Goal: Task Accomplishment & Management: Use online tool/utility

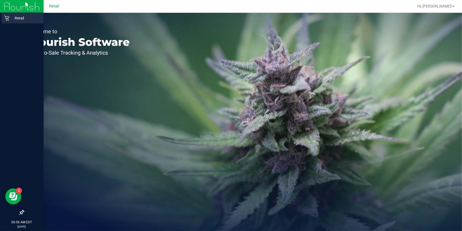
click at [4, 16] on icon at bounding box center [6, 17] width 5 height 5
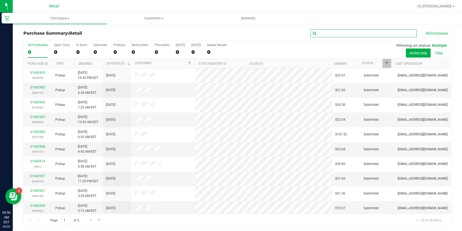
click at [334, 34] on input "text" at bounding box center [364, 33] width 106 height 8
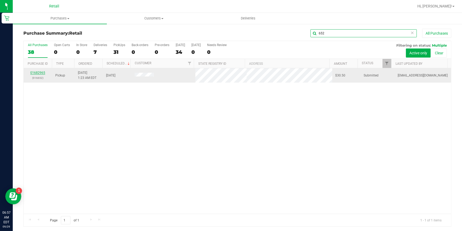
type input "652"
click at [34, 72] on link "01682965" at bounding box center [37, 73] width 15 height 4
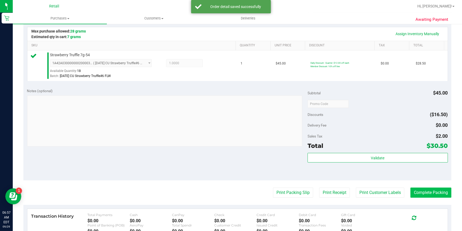
scroll to position [121, 0]
click at [420, 191] on button "Complete Packing" at bounding box center [431, 192] width 41 height 10
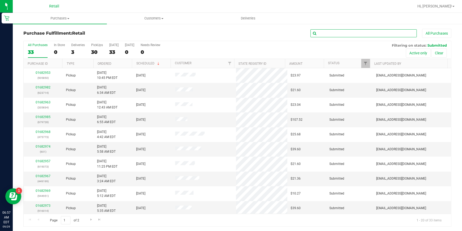
click at [327, 35] on input "text" at bounding box center [364, 33] width 106 height 8
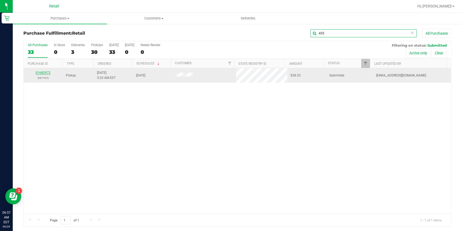
type input "455"
click at [41, 72] on link "01682972" at bounding box center [43, 73] width 15 height 4
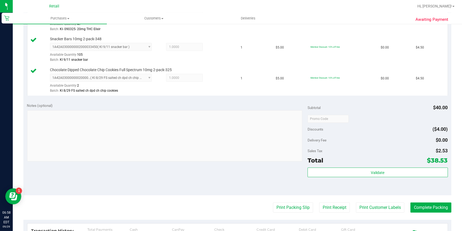
scroll to position [169, 0]
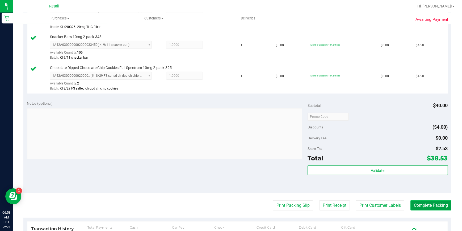
click at [431, 206] on button "Complete Packing" at bounding box center [431, 205] width 41 height 10
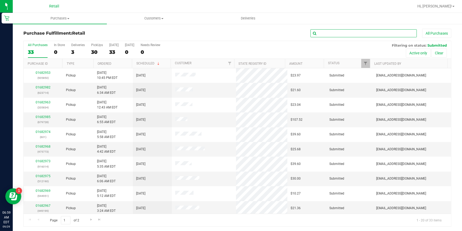
click at [359, 33] on input "text" at bounding box center [364, 33] width 106 height 8
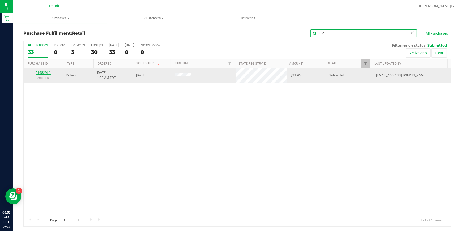
type input "404"
click at [47, 74] on link "01682966" at bounding box center [43, 73] width 15 height 4
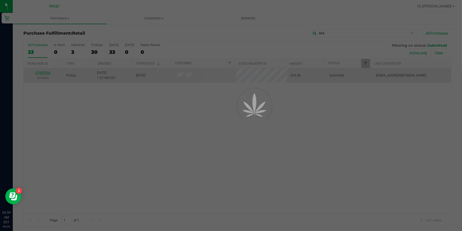
click at [45, 73] on div at bounding box center [231, 115] width 462 height 231
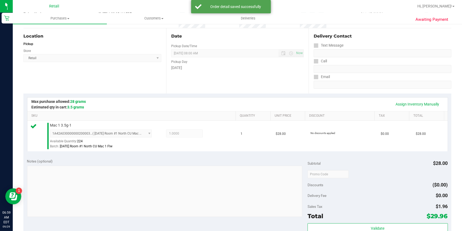
scroll to position [121, 0]
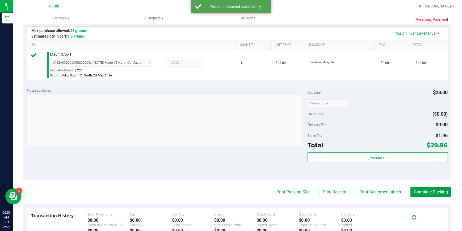
click at [433, 195] on button "Complete Packing" at bounding box center [431, 192] width 41 height 10
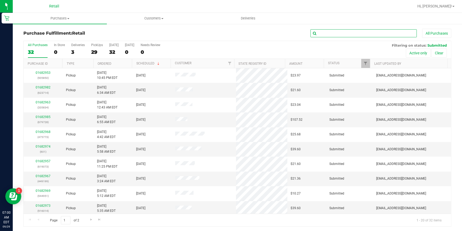
click at [333, 35] on input "text" at bounding box center [364, 33] width 106 height 8
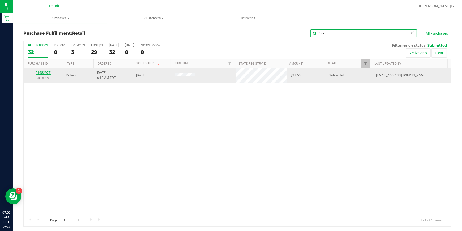
type input "387"
click at [46, 72] on link "01682977" at bounding box center [43, 73] width 15 height 4
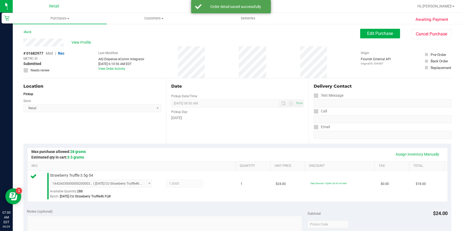
scroll to position [97, 0]
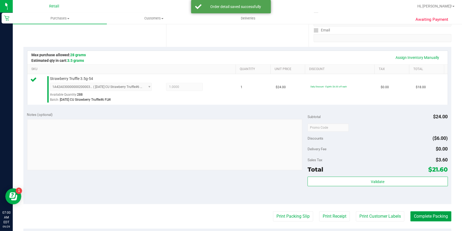
click at [426, 215] on button "Complete Packing" at bounding box center [431, 216] width 41 height 10
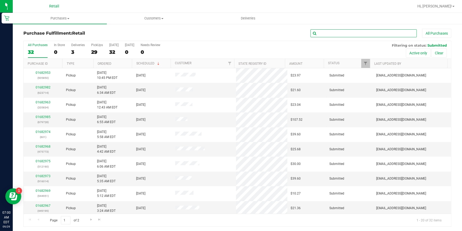
click at [337, 34] on input "text" at bounding box center [364, 33] width 106 height 8
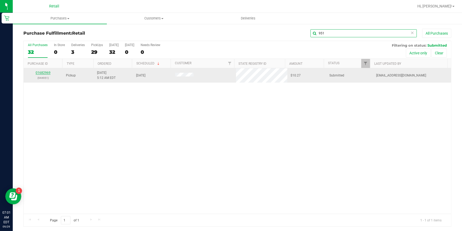
type input "951"
click at [42, 72] on link "01682969" at bounding box center [43, 73] width 15 height 4
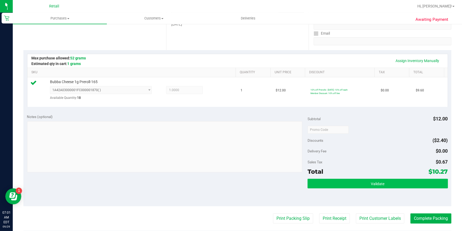
scroll to position [121, 0]
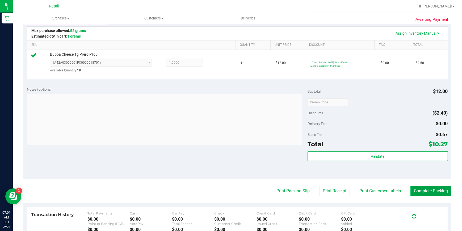
click at [412, 189] on button "Complete Packing" at bounding box center [431, 191] width 41 height 10
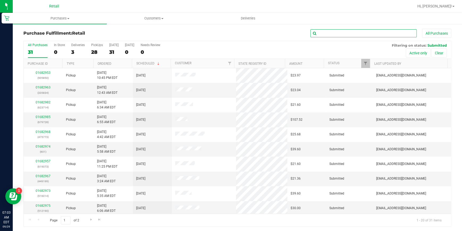
click at [321, 35] on input "text" at bounding box center [364, 33] width 106 height 8
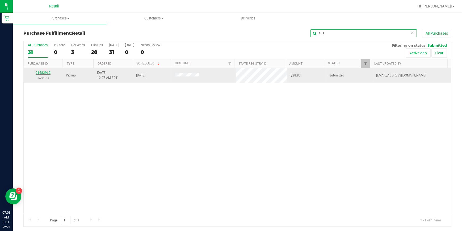
type input "131"
click at [43, 72] on link "01682962" at bounding box center [43, 73] width 15 height 4
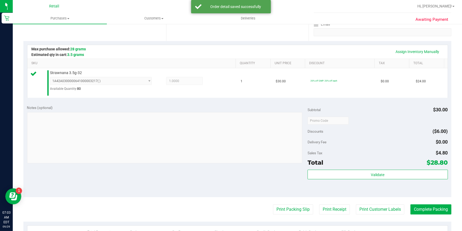
scroll to position [145, 0]
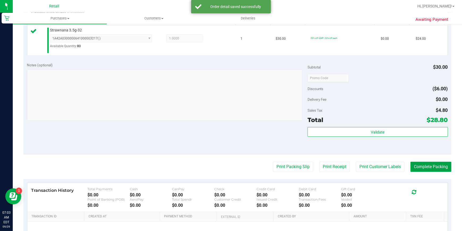
click at [430, 164] on button "Complete Packing" at bounding box center [431, 166] width 41 height 10
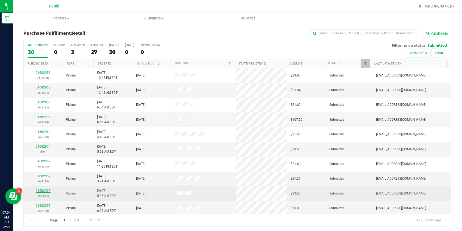
click at [48, 192] on link "01682973" at bounding box center [43, 191] width 15 height 4
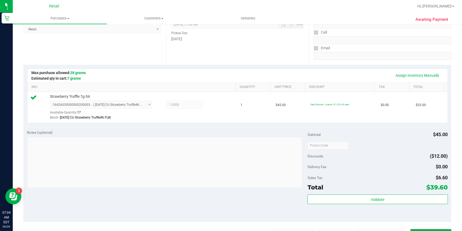
scroll to position [145, 0]
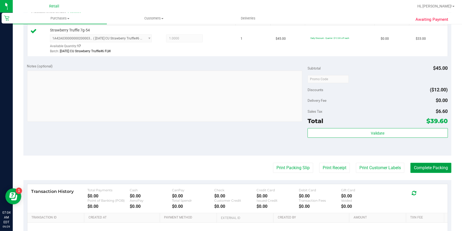
click at [414, 167] on button "Complete Packing" at bounding box center [431, 167] width 41 height 10
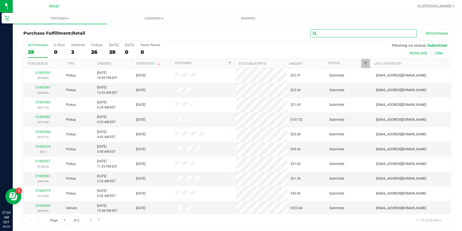
click at [337, 34] on input "text" at bounding box center [364, 33] width 106 height 8
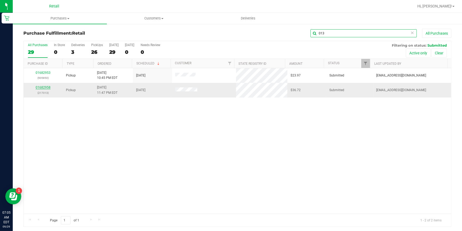
type input "013"
click at [46, 88] on link "01682958" at bounding box center [43, 87] width 15 height 4
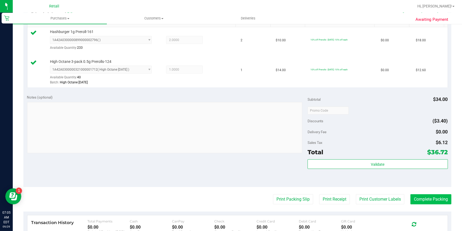
scroll to position [145, 0]
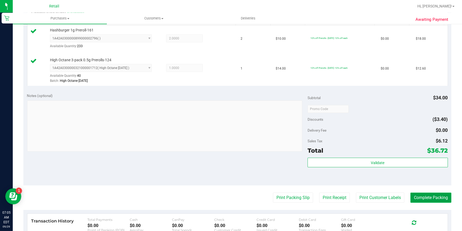
click at [433, 197] on button "Complete Packing" at bounding box center [431, 197] width 41 height 10
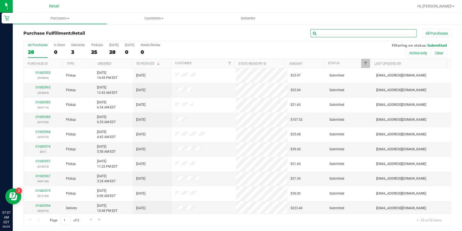
click at [359, 35] on input "text" at bounding box center [364, 33] width 106 height 8
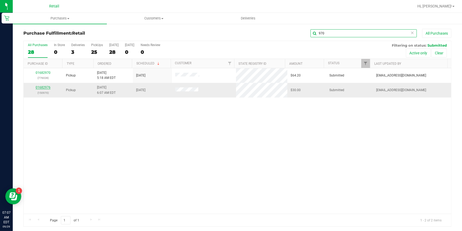
type input "970"
click at [40, 87] on link "01682976" at bounding box center [43, 87] width 15 height 4
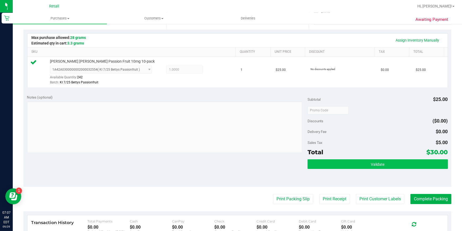
scroll to position [121, 0]
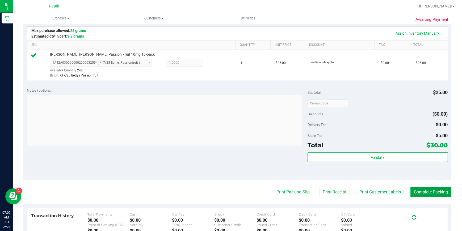
click at [423, 189] on button "Complete Packing" at bounding box center [431, 192] width 41 height 10
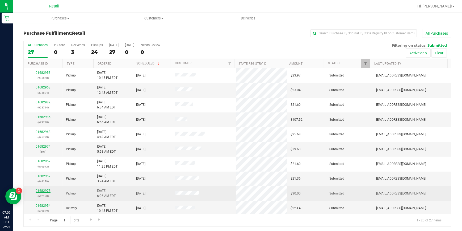
click at [39, 190] on link "01682975" at bounding box center [43, 191] width 15 height 4
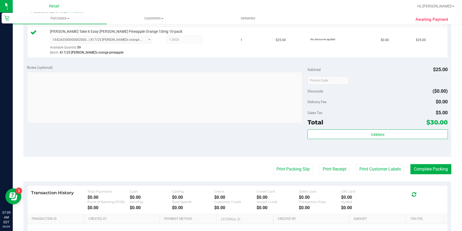
scroll to position [145, 0]
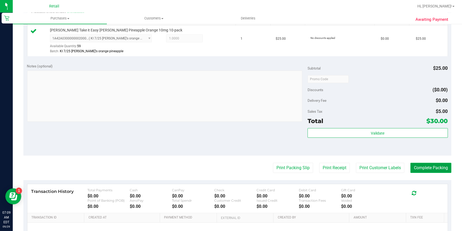
click at [437, 170] on button "Complete Packing" at bounding box center [431, 167] width 41 height 10
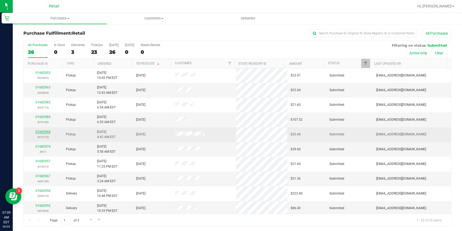
click at [37, 131] on link "01682968" at bounding box center [43, 132] width 15 height 4
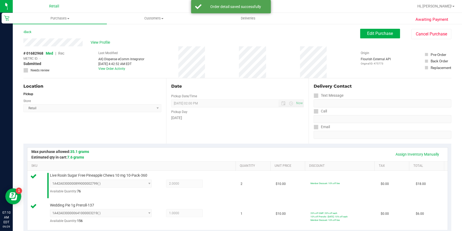
scroll to position [121, 0]
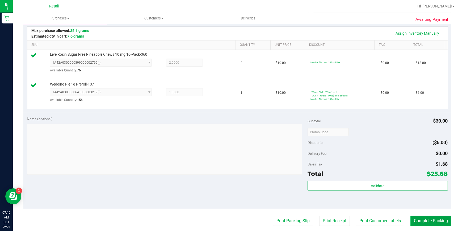
click at [419, 221] on button "Complete Packing" at bounding box center [431, 220] width 41 height 10
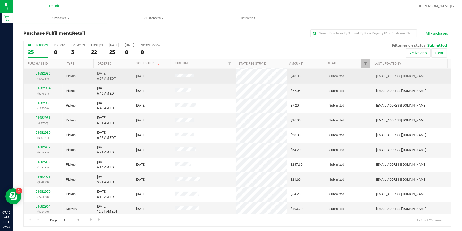
scroll to position [149, 0]
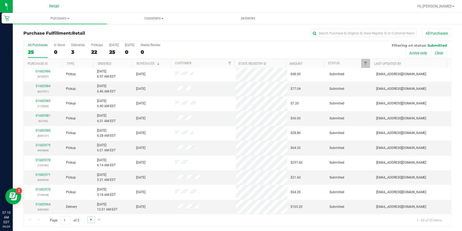
click at [91, 218] on span "Go to the next page" at bounding box center [91, 219] width 4 height 4
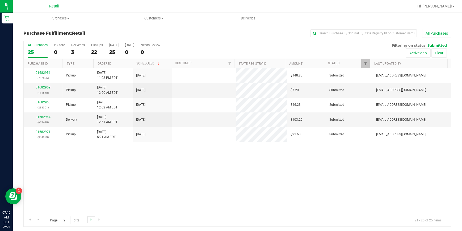
scroll to position [0, 0]
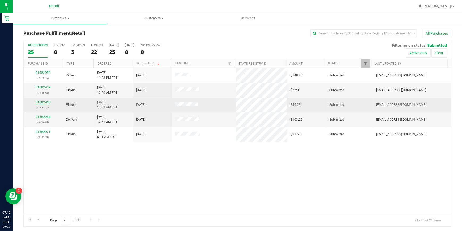
click at [43, 104] on link "01682960" at bounding box center [43, 102] width 15 height 4
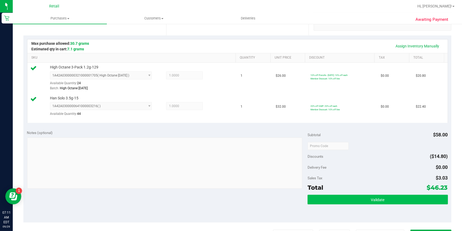
scroll to position [121, 0]
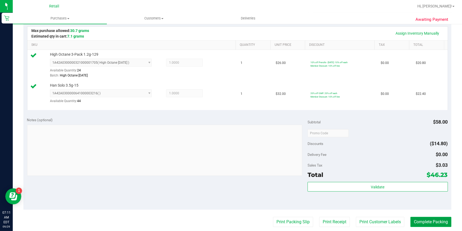
click at [422, 224] on button "Complete Packing" at bounding box center [431, 221] width 41 height 10
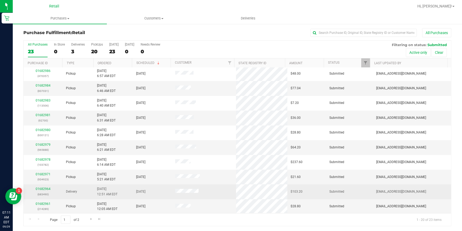
scroll to position [1, 0]
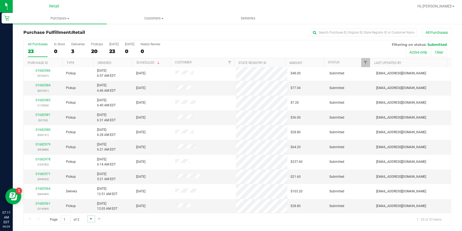
click at [92, 218] on span "Go to the next page" at bounding box center [91, 218] width 4 height 4
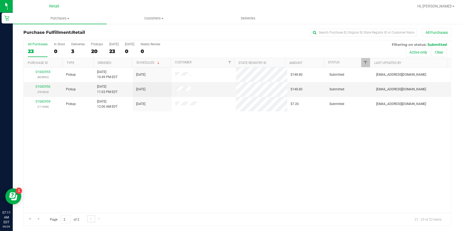
scroll to position [0, 0]
click at [38, 216] on span "Go to the previous page" at bounding box center [38, 218] width 4 height 4
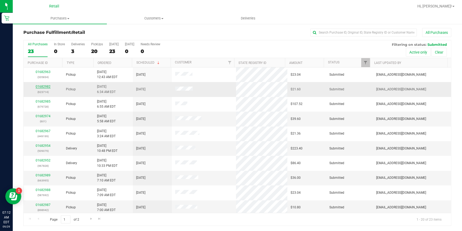
click at [45, 86] on link "01682982" at bounding box center [43, 87] width 15 height 4
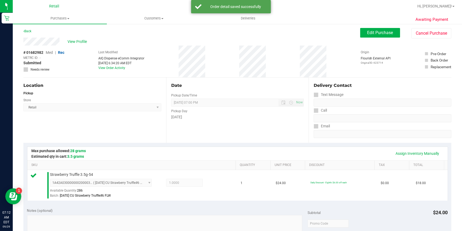
scroll to position [146, 0]
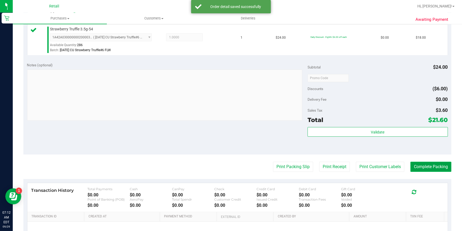
click at [422, 168] on button "Complete Packing" at bounding box center [431, 166] width 41 height 10
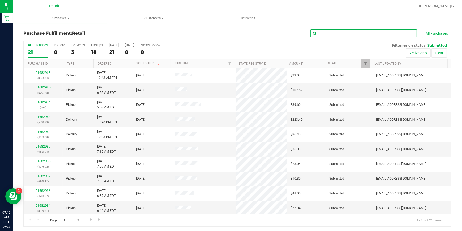
click at [365, 34] on input "text" at bounding box center [364, 33] width 106 height 8
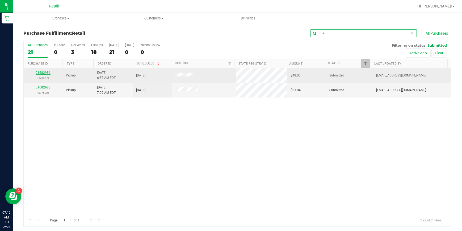
type input "357"
click at [42, 74] on link "01682986" at bounding box center [43, 73] width 15 height 4
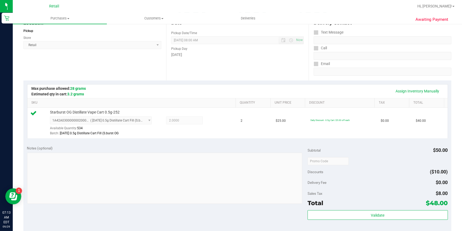
scroll to position [97, 0]
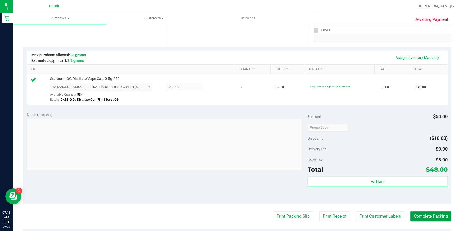
click at [418, 216] on button "Complete Packing" at bounding box center [431, 216] width 41 height 10
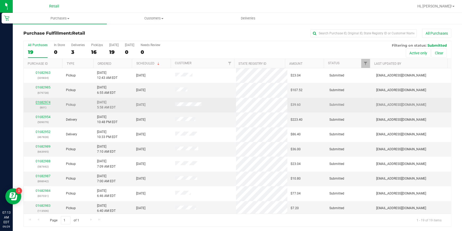
click at [44, 102] on link "01682974" at bounding box center [43, 102] width 15 height 4
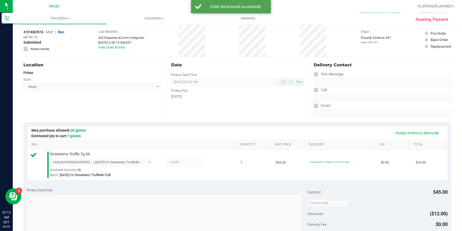
scroll to position [97, 0]
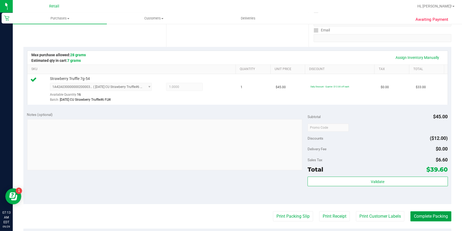
click at [423, 216] on button "Complete Packing" at bounding box center [431, 216] width 41 height 10
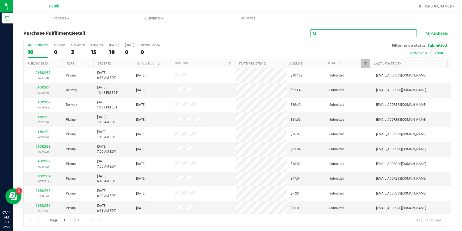
click at [322, 34] on input "text" at bounding box center [364, 33] width 106 height 8
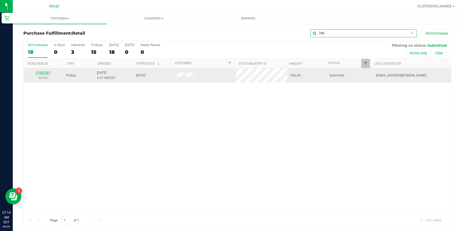
type input "700"
click at [45, 73] on link "01682981" at bounding box center [43, 73] width 15 height 4
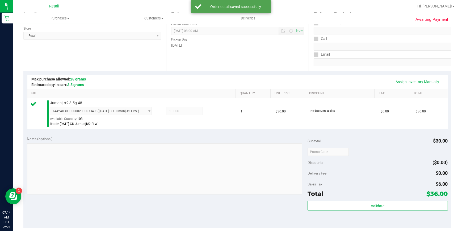
scroll to position [145, 0]
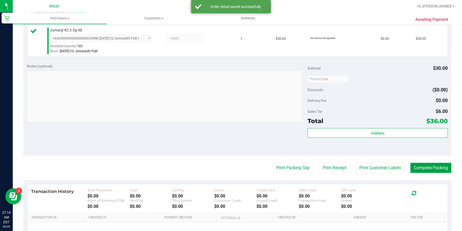
click at [418, 168] on button "Complete Packing" at bounding box center [431, 167] width 41 height 10
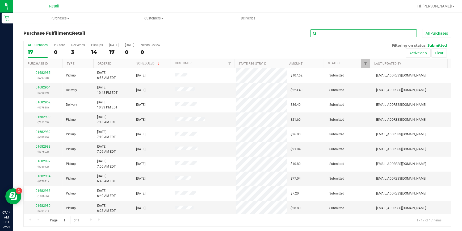
click at [332, 34] on input "text" at bounding box center [364, 33] width 106 height 8
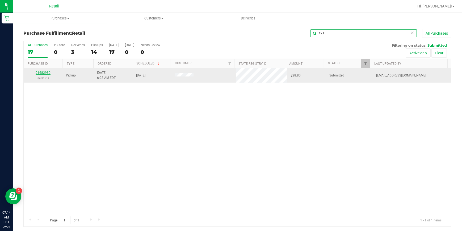
type input "121"
click at [49, 73] on link "01682980" at bounding box center [43, 73] width 15 height 4
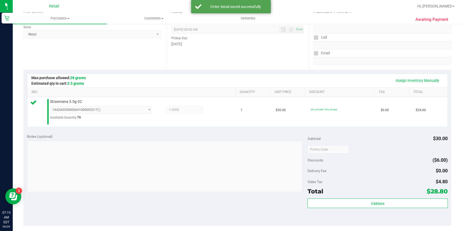
scroll to position [121, 0]
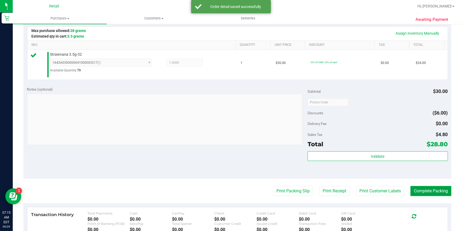
click at [421, 192] on button "Complete Packing" at bounding box center [431, 191] width 41 height 10
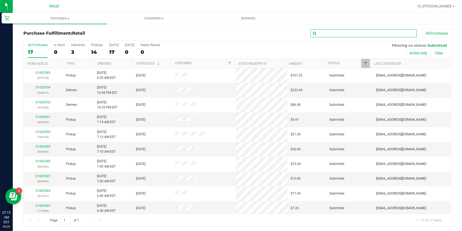
click at [361, 32] on input "text" at bounding box center [364, 33] width 106 height 8
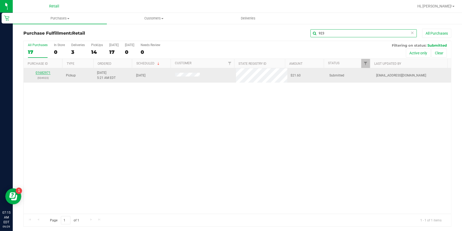
type input "923"
click at [45, 71] on link "01682971" at bounding box center [43, 73] width 15 height 4
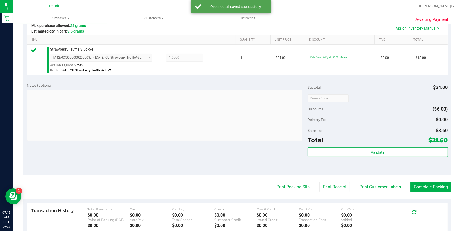
scroll to position [145, 0]
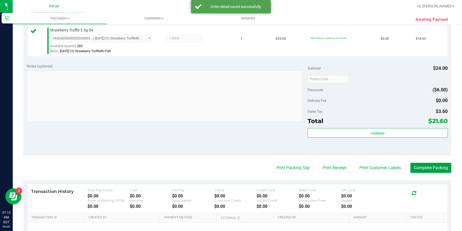
click at [438, 168] on button "Complete Packing" at bounding box center [431, 167] width 41 height 10
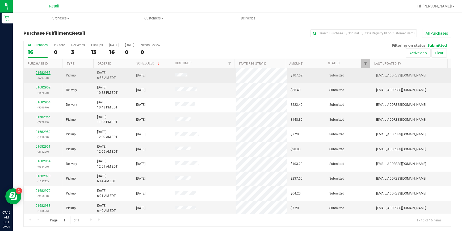
click at [43, 72] on link "01682985" at bounding box center [43, 73] width 15 height 4
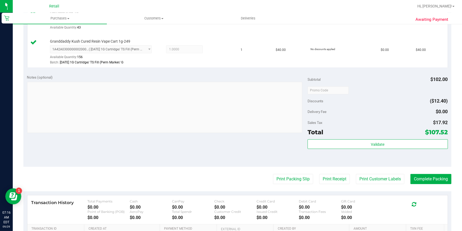
scroll to position [193, 0]
click at [415, 176] on button "Complete Packing" at bounding box center [431, 178] width 41 height 10
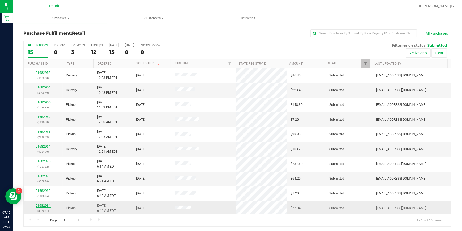
click at [47, 205] on link "01682984" at bounding box center [43, 205] width 15 height 4
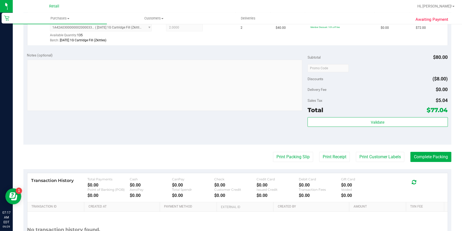
scroll to position [169, 0]
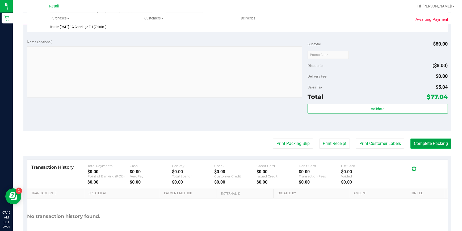
click at [424, 146] on button "Complete Packing" at bounding box center [431, 143] width 41 height 10
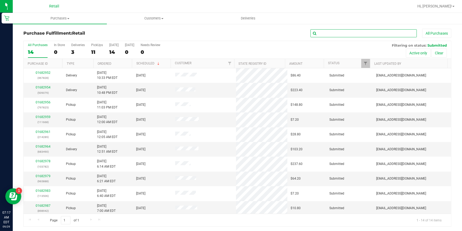
click at [326, 34] on input "text" at bounding box center [364, 33] width 106 height 8
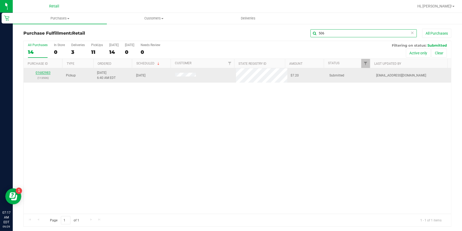
type input "506"
click at [43, 73] on link "01682983" at bounding box center [43, 73] width 15 height 4
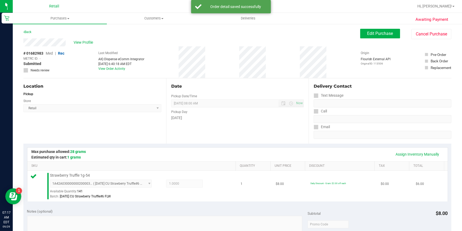
scroll to position [169, 0]
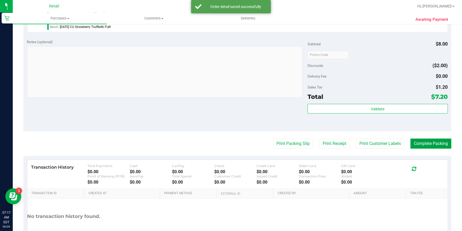
click at [415, 146] on button "Complete Packing" at bounding box center [431, 143] width 41 height 10
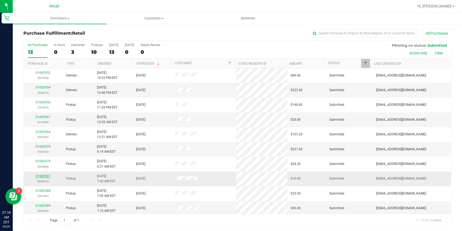
click at [47, 176] on link "01682987" at bounding box center [43, 176] width 15 height 4
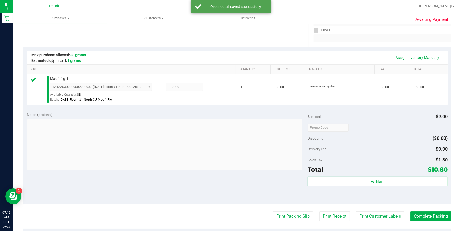
scroll to position [145, 0]
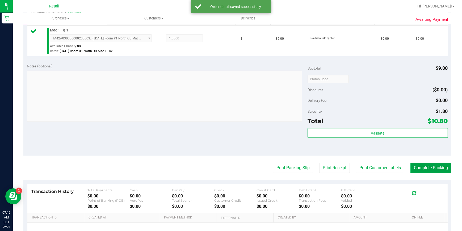
click at [423, 167] on button "Complete Packing" at bounding box center [431, 167] width 41 height 10
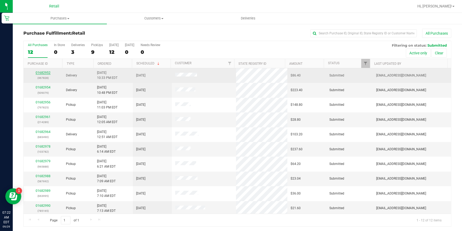
click at [46, 73] on link "01682952" at bounding box center [43, 73] width 15 height 4
click at [45, 74] on link "01682952" at bounding box center [43, 73] width 15 height 4
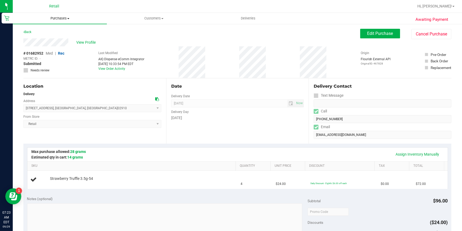
click at [62, 20] on span "Purchases" at bounding box center [60, 18] width 94 height 5
click at [40, 36] on span "Fulfillment" at bounding box center [29, 38] width 33 height 5
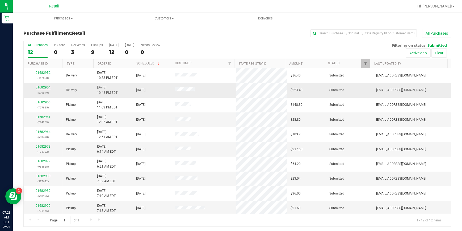
click at [44, 86] on link "01682954" at bounding box center [43, 87] width 15 height 4
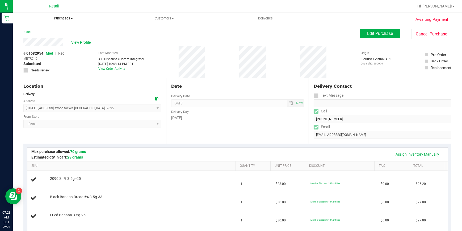
click at [66, 20] on span "Purchases" at bounding box center [63, 18] width 101 height 5
click at [49, 36] on li "Fulfillment" at bounding box center [63, 38] width 101 height 6
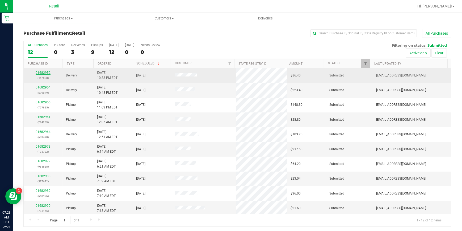
click at [46, 72] on link "01682952" at bounding box center [43, 73] width 15 height 4
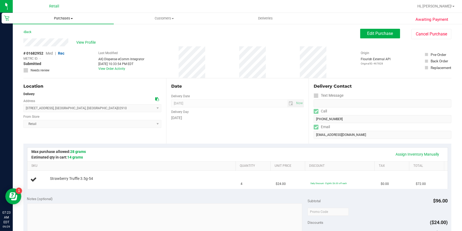
click at [59, 19] on span "Purchases" at bounding box center [63, 18] width 101 height 5
click at [53, 37] on li "Fulfillment" at bounding box center [63, 38] width 101 height 6
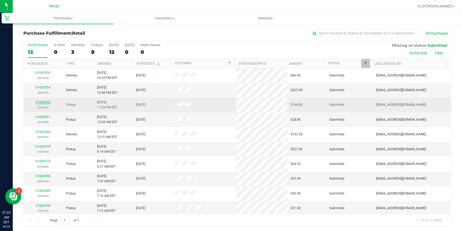
click at [44, 100] on link "01682956" at bounding box center [43, 102] width 15 height 4
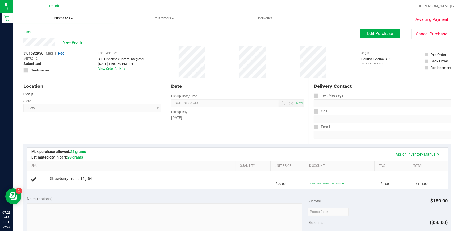
click at [64, 18] on span "Purchases" at bounding box center [63, 18] width 101 height 5
click at [61, 37] on li "Fulfillment" at bounding box center [63, 38] width 101 height 6
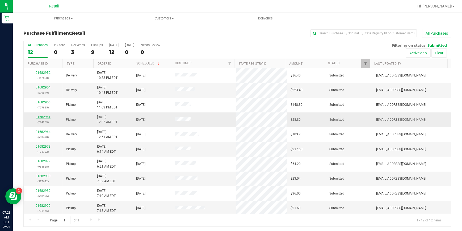
click at [47, 117] on link "01682961" at bounding box center [43, 117] width 15 height 4
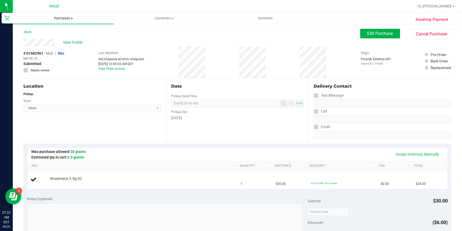
click at [61, 19] on span "Purchases" at bounding box center [63, 18] width 101 height 5
click at [57, 34] on span "Summary of purchases" at bounding box center [40, 32] width 55 height 5
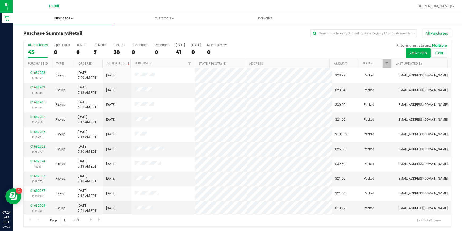
click at [61, 22] on uib-tab-heading "Purchases Summary of purchases Fulfillment All purchases" at bounding box center [63, 18] width 101 height 11
click at [44, 39] on span "Fulfillment" at bounding box center [29, 38] width 33 height 5
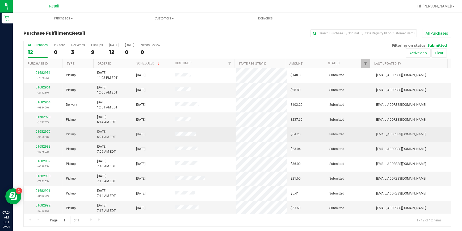
scroll to position [31, 0]
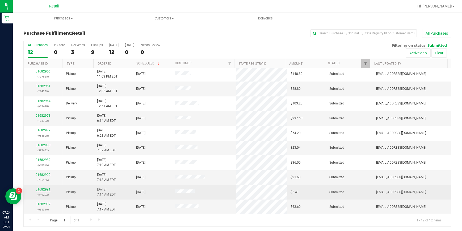
click at [37, 187] on link "01682991" at bounding box center [43, 189] width 15 height 4
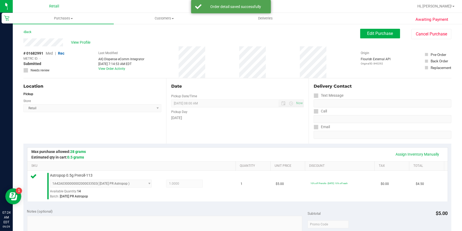
scroll to position [145, 0]
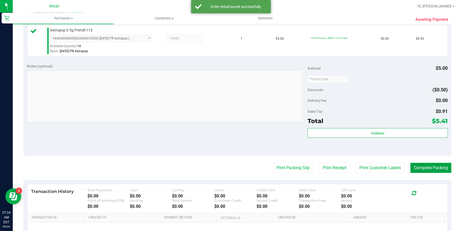
click at [427, 165] on button "Complete Packing" at bounding box center [431, 167] width 41 height 10
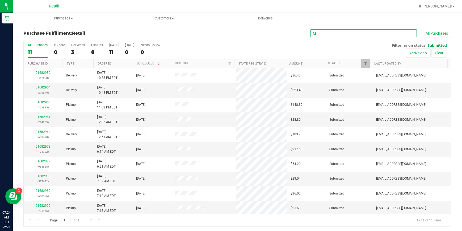
click at [339, 30] on input "text" at bounding box center [364, 33] width 106 height 8
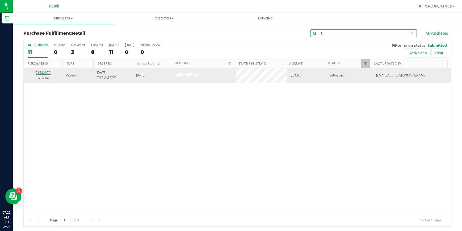
type input "316"
click at [39, 74] on link "01682992" at bounding box center [43, 73] width 15 height 4
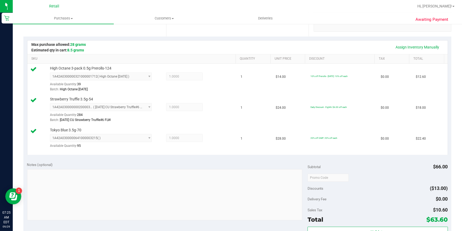
scroll to position [169, 0]
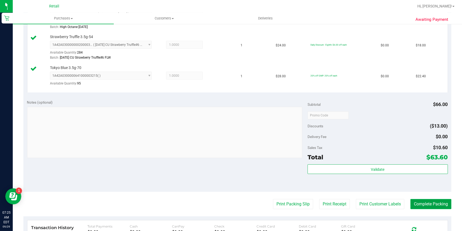
click at [433, 206] on button "Complete Packing" at bounding box center [431, 204] width 41 height 10
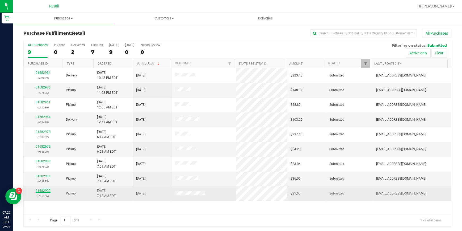
click at [41, 191] on link "01682990" at bounding box center [43, 191] width 15 height 4
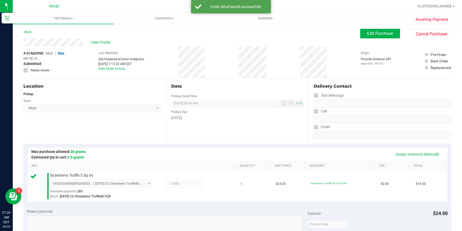
scroll to position [121, 0]
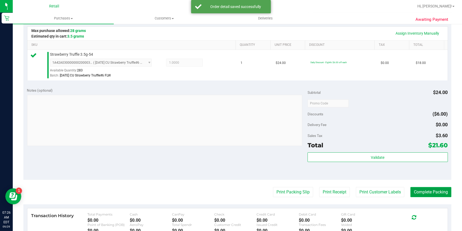
click at [431, 187] on button "Complete Packing" at bounding box center [431, 192] width 41 height 10
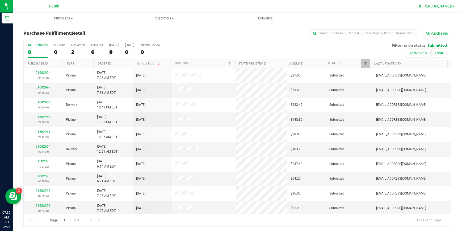
click at [449, 4] on span "Hi, [PERSON_NAME]!" at bounding box center [434, 6] width 35 height 4
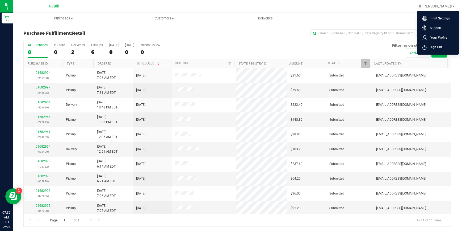
click at [437, 48] on span "Sign Out" at bounding box center [434, 46] width 15 height 5
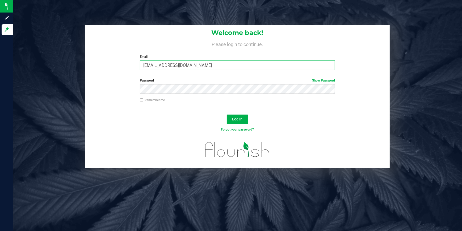
drag, startPoint x: 208, startPoint y: 62, endPoint x: 20, endPoint y: 65, distance: 187.5
click at [25, 62] on div "Welcome back! Please login to continue. Email [EMAIL_ADDRESS][DOMAIN_NAME] Requ…" at bounding box center [237, 96] width 457 height 143
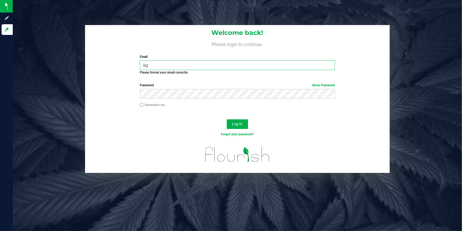
type input "k"
type input "[EMAIL_ADDRESS][DOMAIN_NAME]"
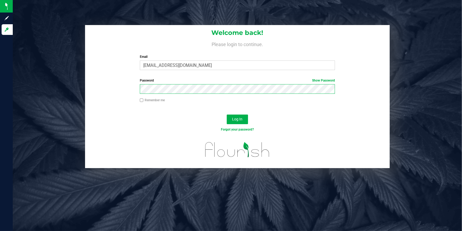
click at [227, 114] on button "Log In" at bounding box center [237, 119] width 21 height 10
